Goal: Transaction & Acquisition: Obtain resource

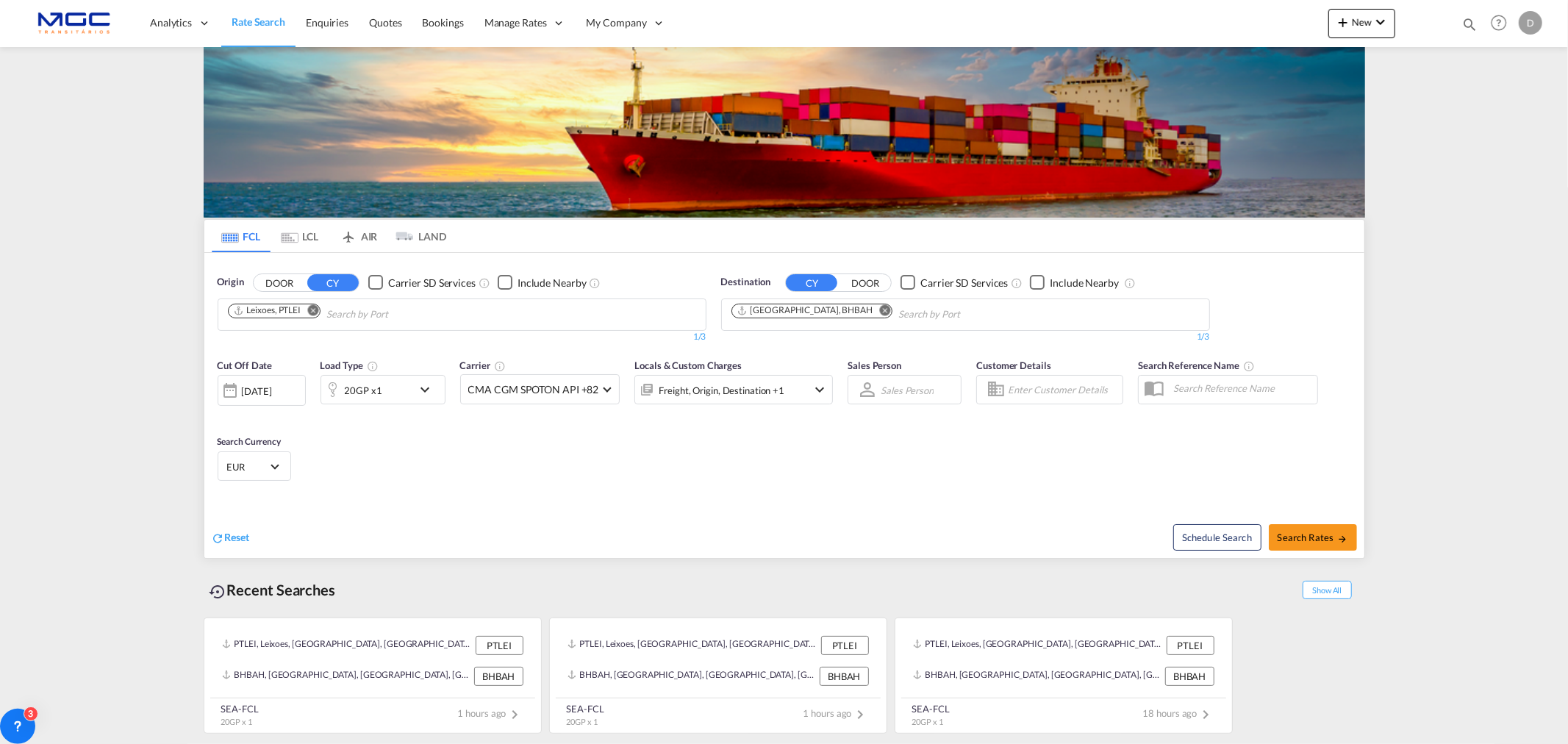
click at [879, 310] on md-icon "Remove" at bounding box center [884, 309] width 11 height 11
click at [825, 310] on input "Chips input." at bounding box center [801, 314] width 140 height 23
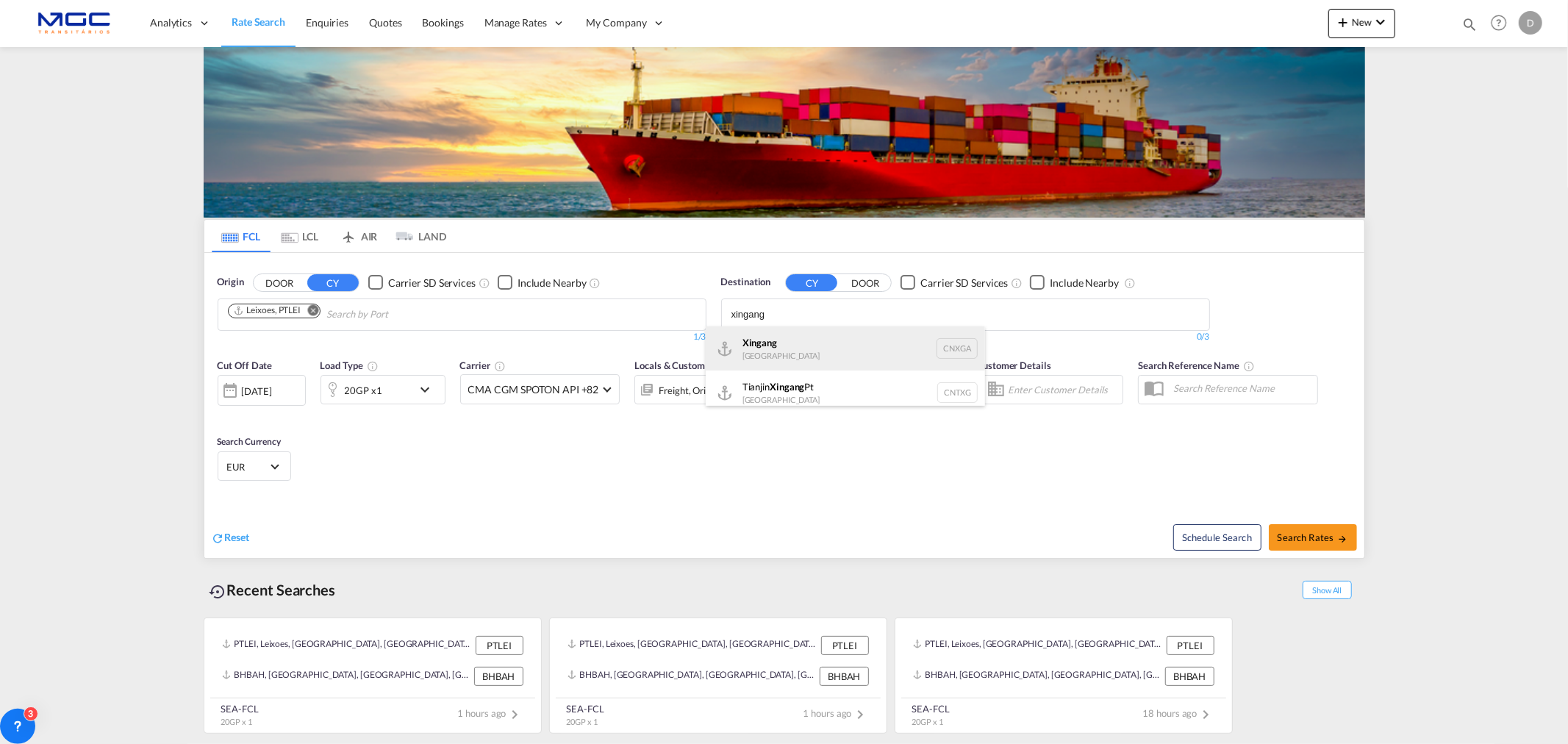
type input "xingang"
click at [846, 345] on div "Xingang [GEOGRAPHIC_DATA] CNXGA" at bounding box center [845, 348] width 279 height 44
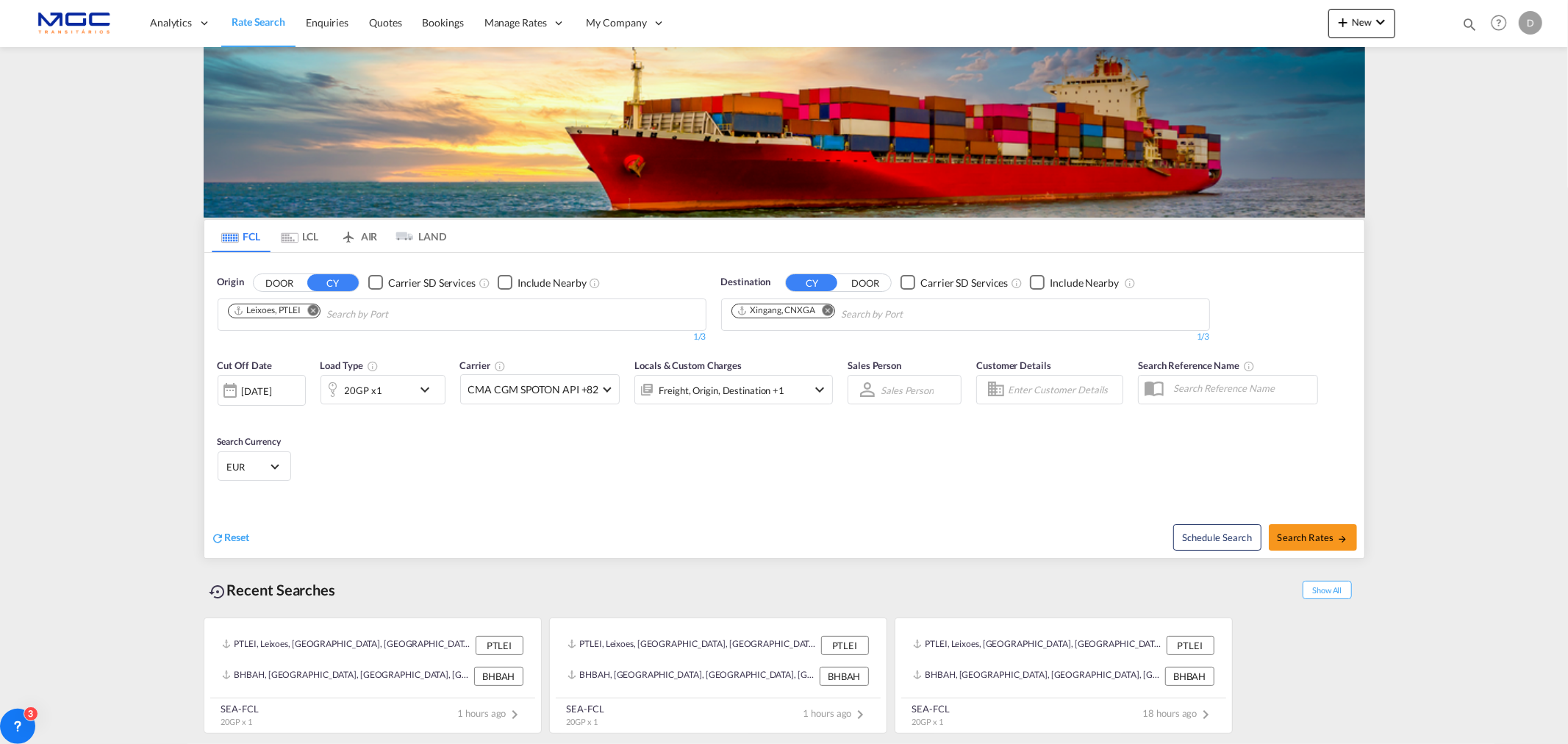
click at [415, 390] on div "20GP x1" at bounding box center [382, 389] width 125 height 29
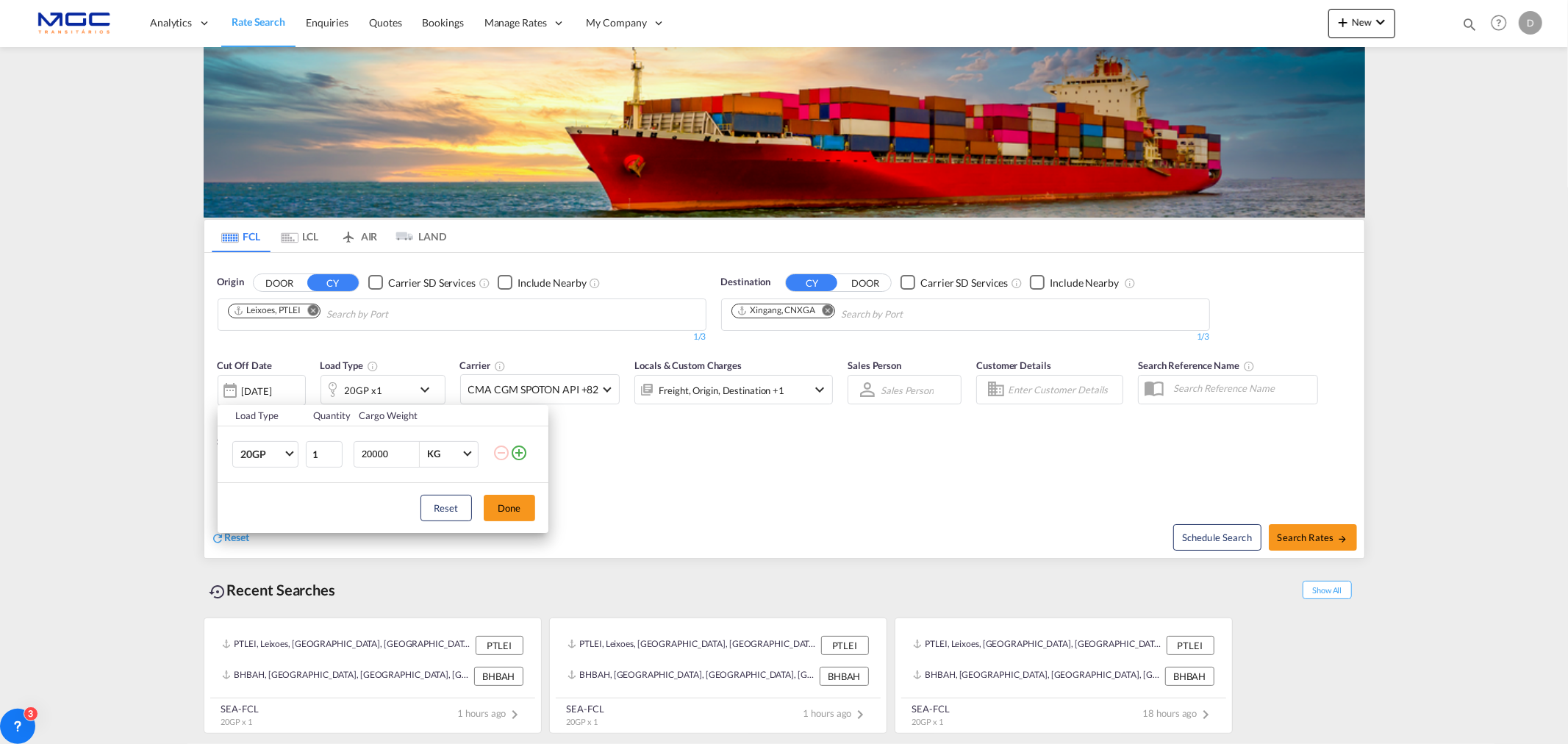
click at [256, 467] on td "20GP 20GP 40GP 40HC 45HC 20RE 40RE 40HR 20OT 40OT 20FR 40FR 40NR 20NR 45S 20TK …" at bounding box center [261, 454] width 88 height 57
click at [266, 460] on span "20GP" at bounding box center [262, 456] width 43 height 15
drag, startPoint x: 256, startPoint y: 521, endPoint x: 281, endPoint y: 521, distance: 25.0
click at [255, 521] on div "40HC" at bounding box center [253, 525] width 28 height 15
click at [493, 503] on button "Done" at bounding box center [510, 508] width 52 height 27
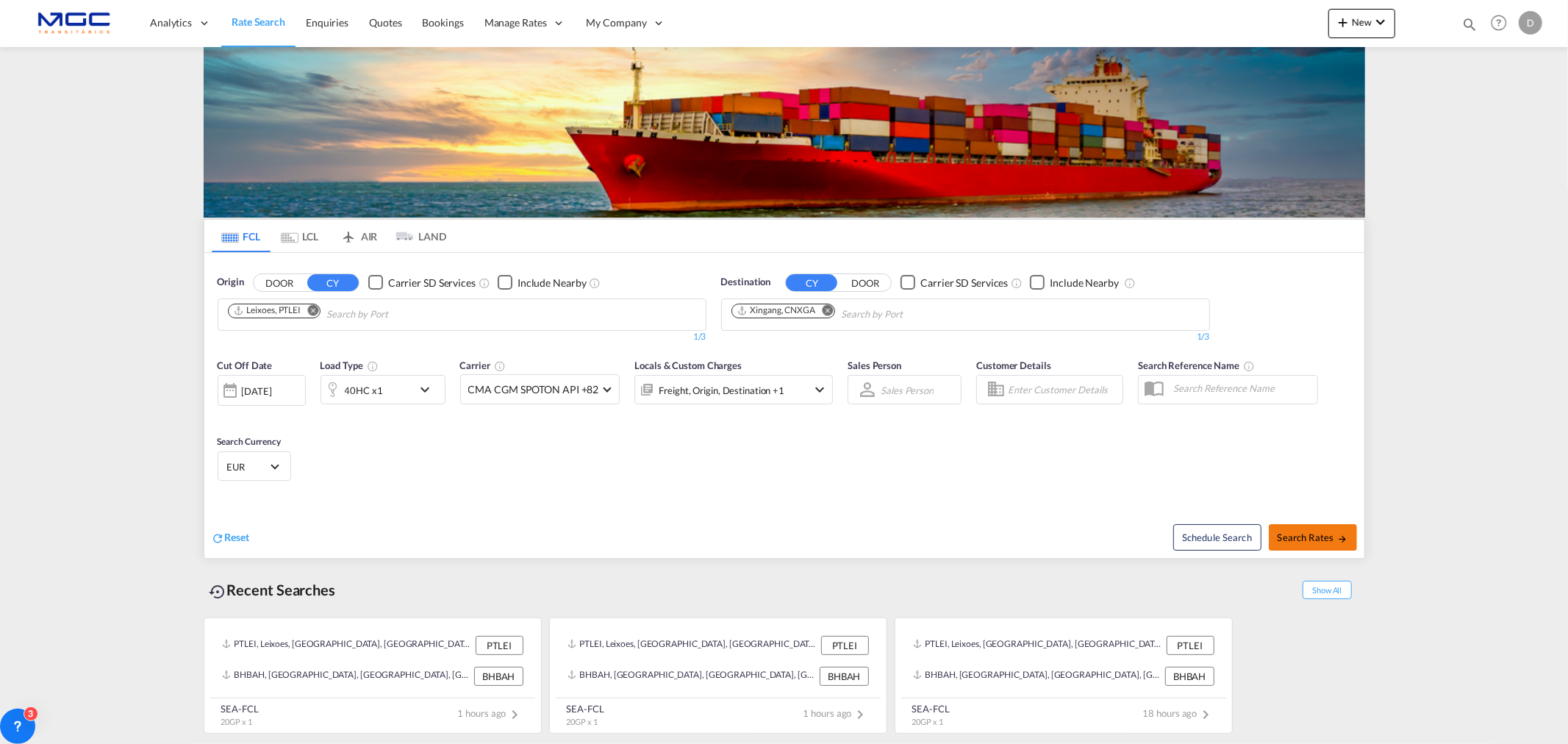
click at [1341, 541] on md-icon "icon-arrow-right" at bounding box center [1342, 538] width 10 height 10
type input "PTLEI to CNXGA / [DATE]"
